Goal: Task Accomplishment & Management: Manage account settings

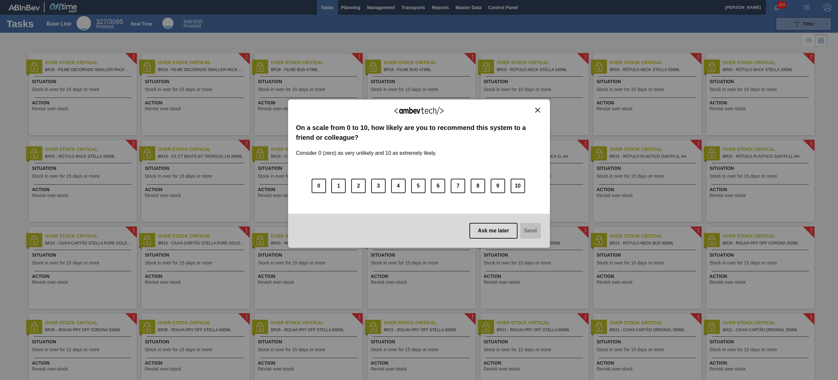
click at [536, 112] on img "Close" at bounding box center [537, 110] width 5 height 5
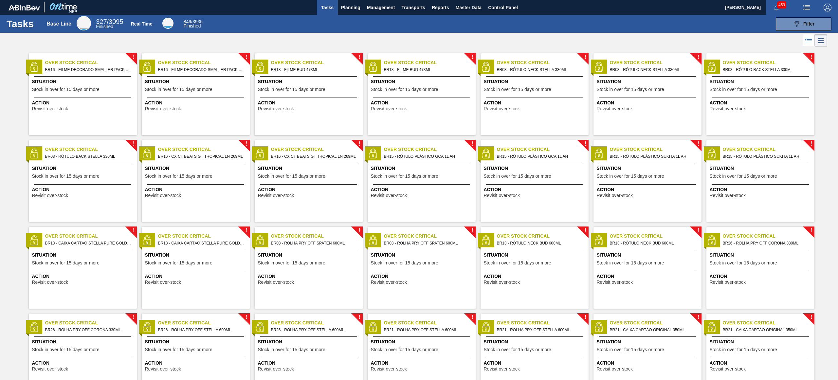
click at [351, 16] on div "Tasks Base Line 327 / 3095 Finished Real Time 849 / 3935 Finished 089F7B8B-B2A5…" at bounding box center [419, 24] width 838 height 18
click at [351, 11] on button "Planning" at bounding box center [351, 7] width 26 height 15
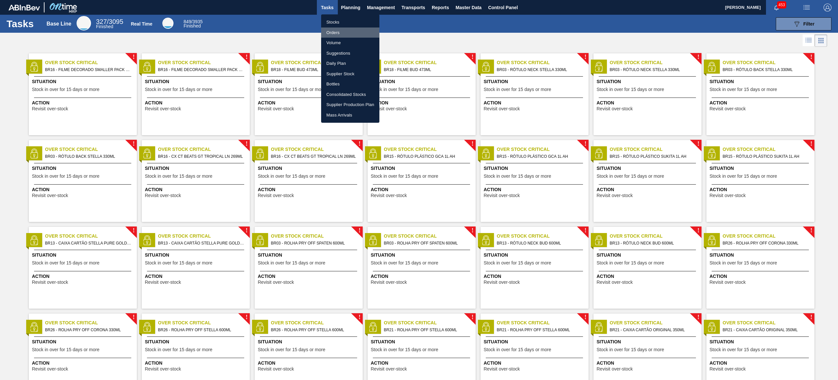
click at [331, 32] on li "Orders" at bounding box center [350, 33] width 58 height 10
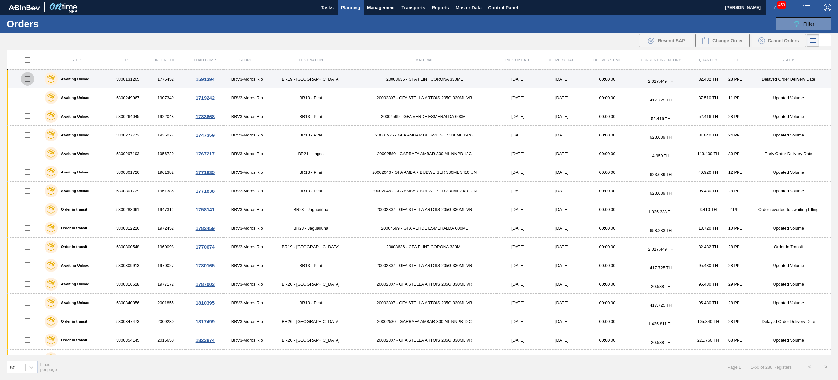
click at [31, 81] on input "checkbox" at bounding box center [28, 79] width 14 height 14
checkbox input "true"
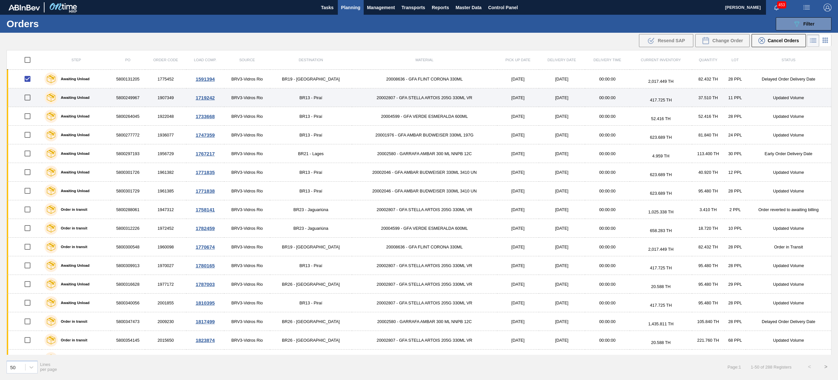
click at [29, 96] on input "checkbox" at bounding box center [28, 98] width 14 height 14
checkbox input "true"
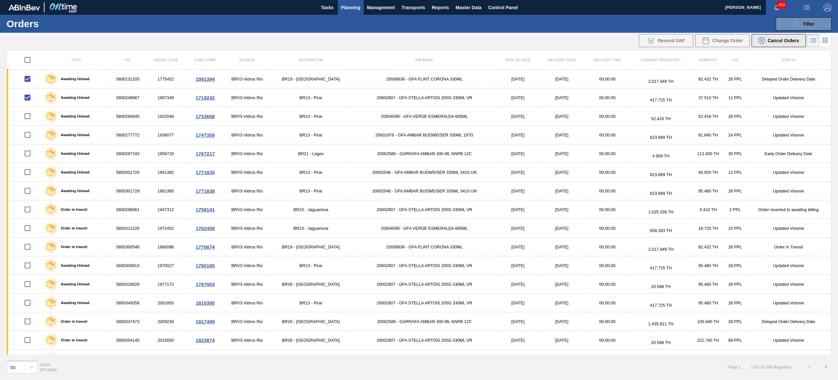
click at [796, 44] on div "Cancel Orders" at bounding box center [779, 40] width 41 height 7
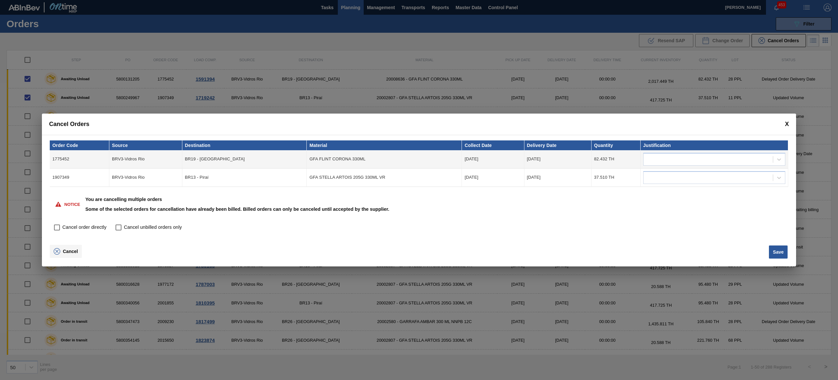
click at [66, 252] on span "Cancel" at bounding box center [70, 251] width 15 height 5
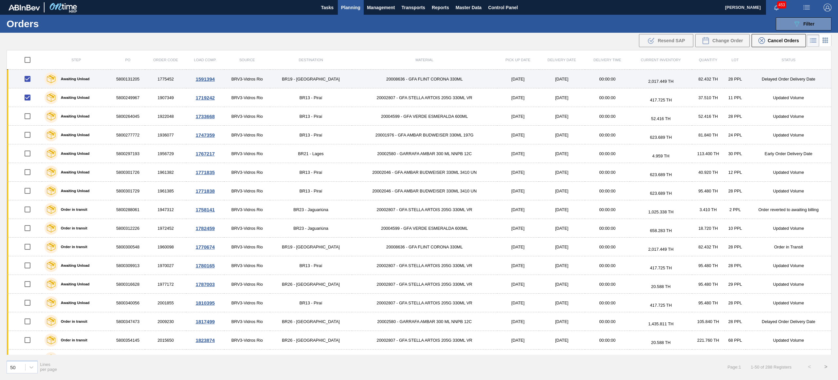
click at [31, 80] on input "checkbox" at bounding box center [28, 79] width 14 height 14
checkbox input "false"
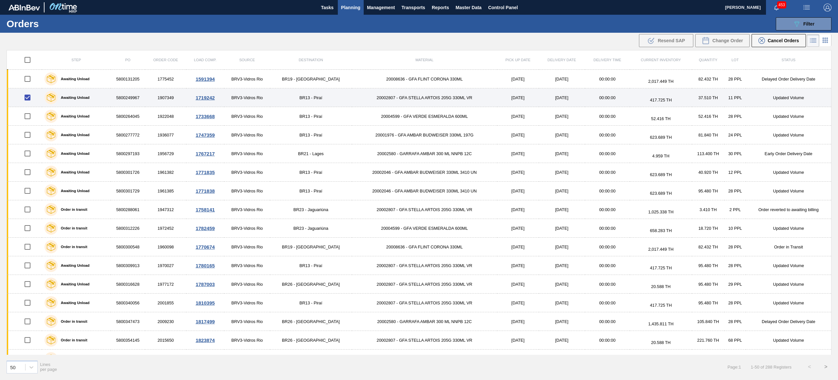
click at [30, 98] on input "checkbox" at bounding box center [28, 98] width 14 height 14
checkbox input "false"
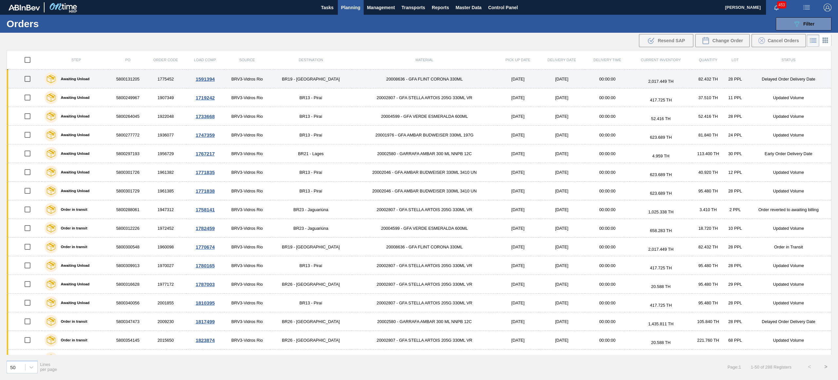
click at [30, 80] on input "checkbox" at bounding box center [28, 79] width 14 height 14
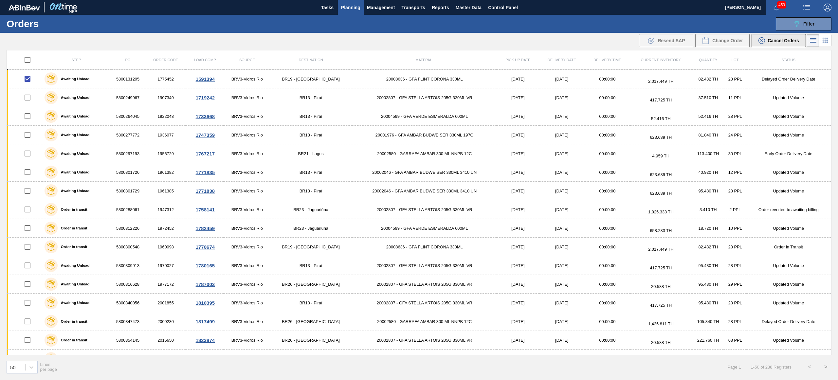
click at [781, 36] on button "Cancel Orders" at bounding box center [779, 40] width 54 height 13
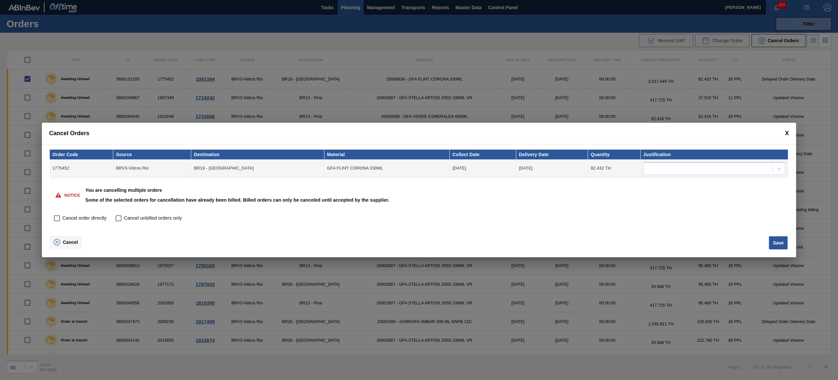
click at [64, 247] on button "Cancel" at bounding box center [66, 242] width 32 height 13
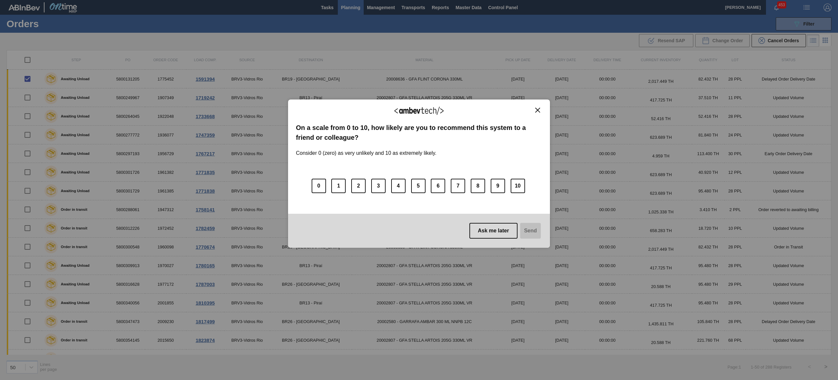
click at [538, 106] on div "We appreciate your feedback! On a scale from 0 to 10, how likely are you to rec…" at bounding box center [419, 174] width 262 height 149
click at [539, 110] on img "Close" at bounding box center [537, 110] width 5 height 5
drag, startPoint x: 371, startPoint y: 47, endPoint x: 375, endPoint y: 35, distance: 12.7
click at [375, 35] on div "We appreciate your feedback! On a scale from 0 to 10, how likely are you to rec…" at bounding box center [419, 174] width 262 height 362
click at [498, 231] on button "Ask me later" at bounding box center [494, 231] width 48 height 16
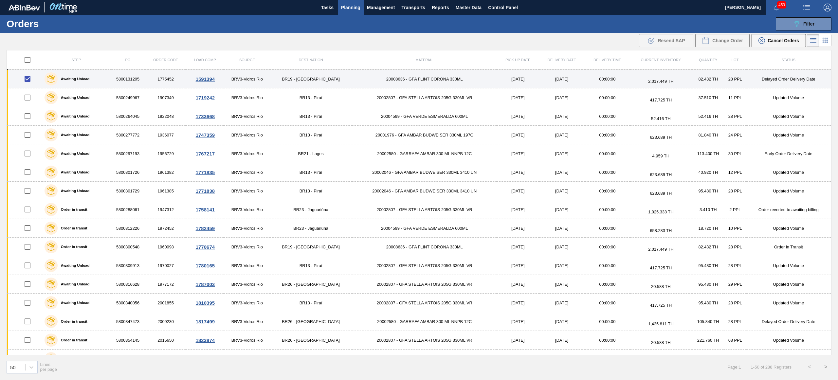
click at [27, 82] on input "checkbox" at bounding box center [28, 79] width 14 height 14
checkbox input "false"
